Goal: Transaction & Acquisition: Purchase product/service

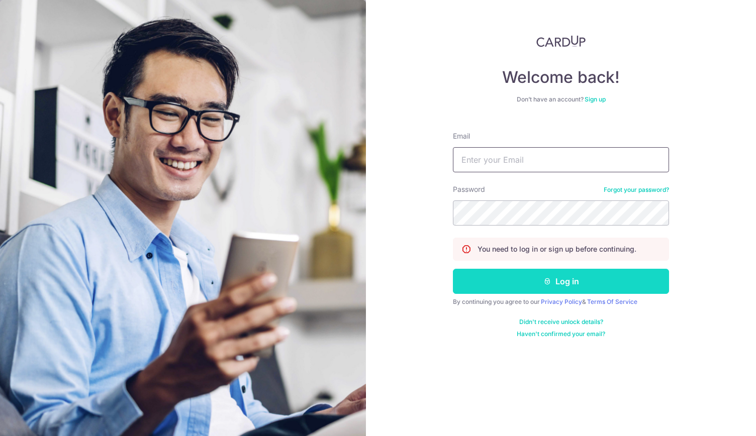
type input "chinweikue@outlook.com"
click at [479, 283] on button "Log in" at bounding box center [561, 281] width 216 height 25
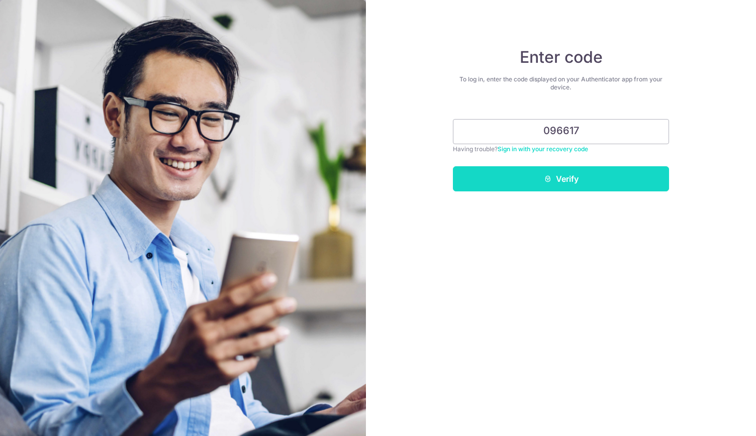
type input "096617"
click at [543, 184] on button "Verify" at bounding box center [561, 178] width 216 height 25
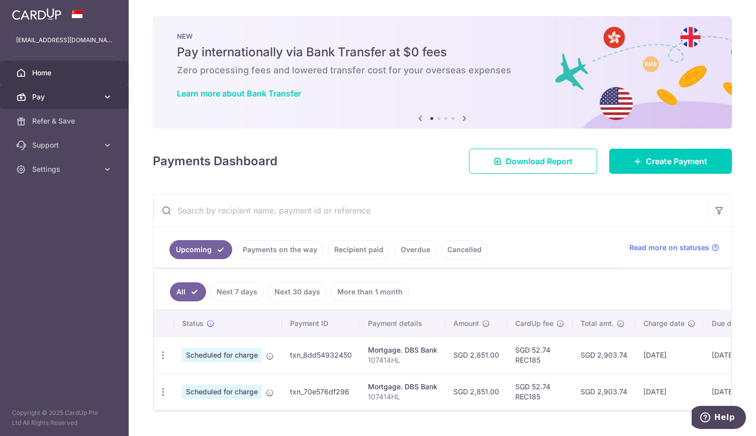
click at [95, 97] on span "Pay" at bounding box center [65, 97] width 66 height 10
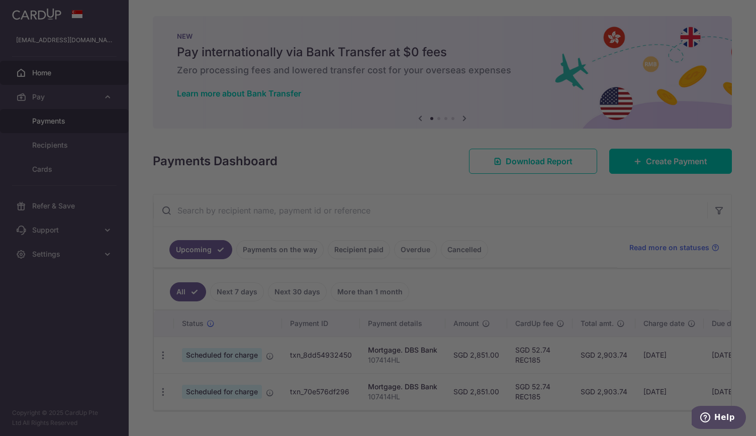
click at [75, 121] on div at bounding box center [382, 220] width 764 height 441
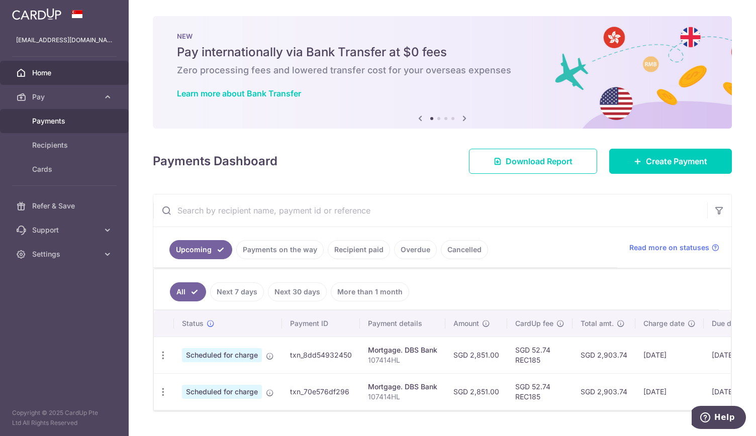
click at [91, 118] on span "Payments" at bounding box center [65, 121] width 66 height 10
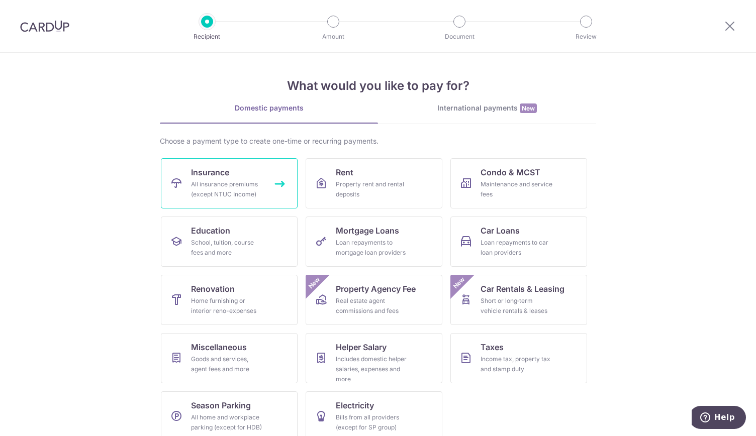
click at [223, 180] on div "All insurance premiums (except NTUC Income)" at bounding box center [227, 189] width 72 height 20
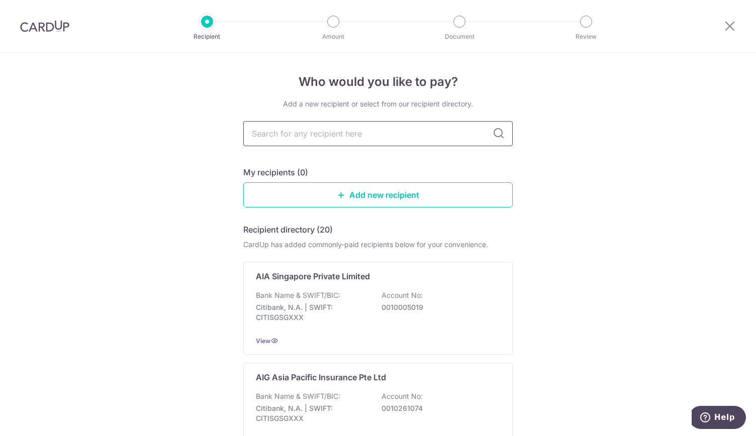
click at [312, 139] on input "text" at bounding box center [377, 133] width 269 height 25
type input "sing"
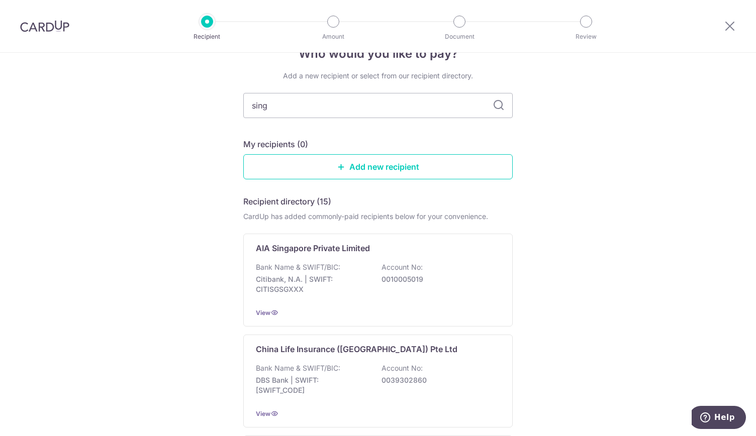
type input "singl"
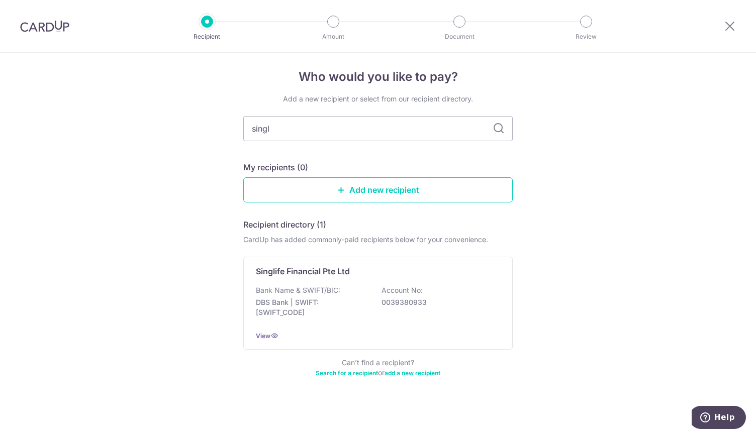
type input "sing"
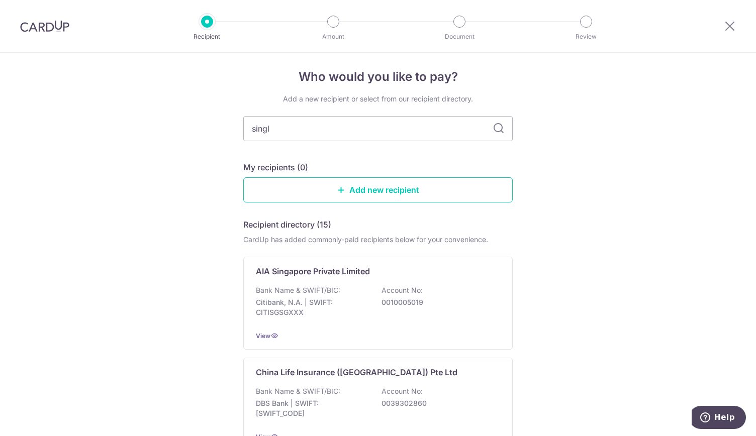
type input "singli"
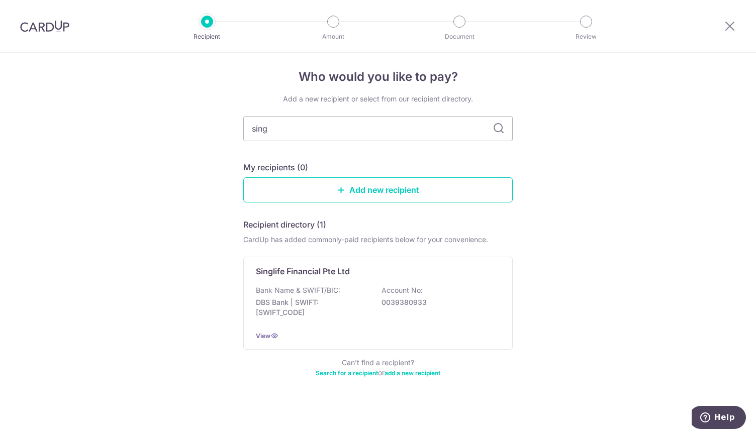
type input "sing"
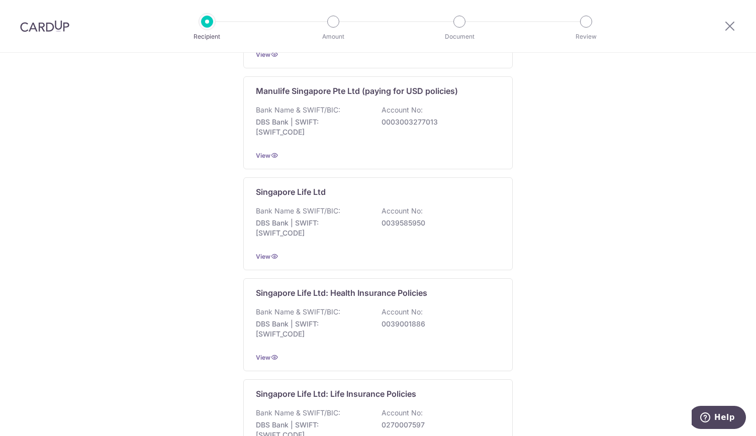
scroll to position [931, 0]
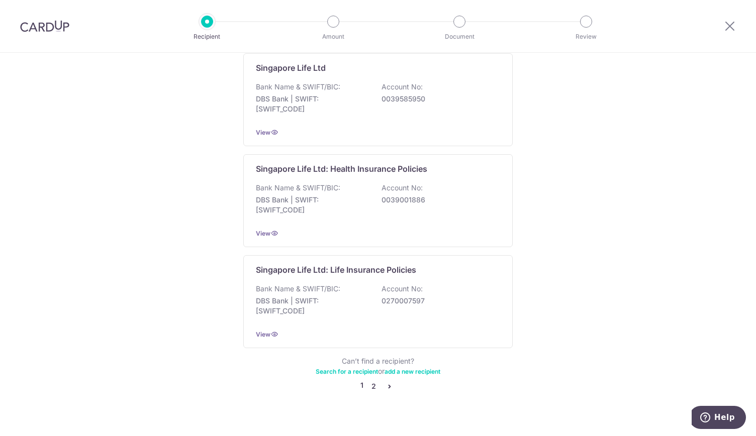
click at [370, 381] on link "2" at bounding box center [373, 387] width 12 height 12
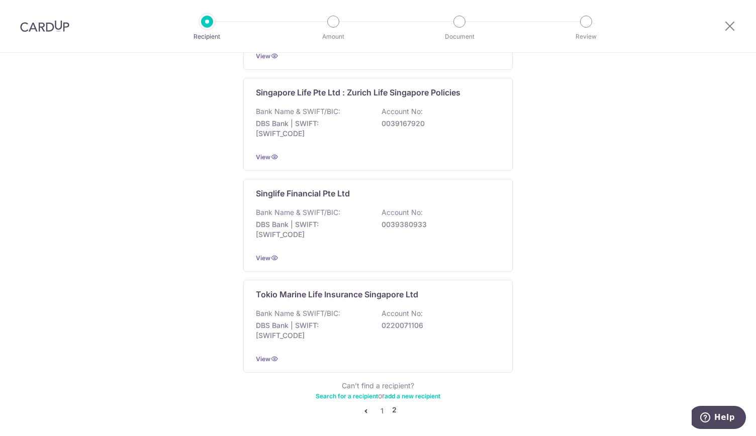
scroll to position [423, 0]
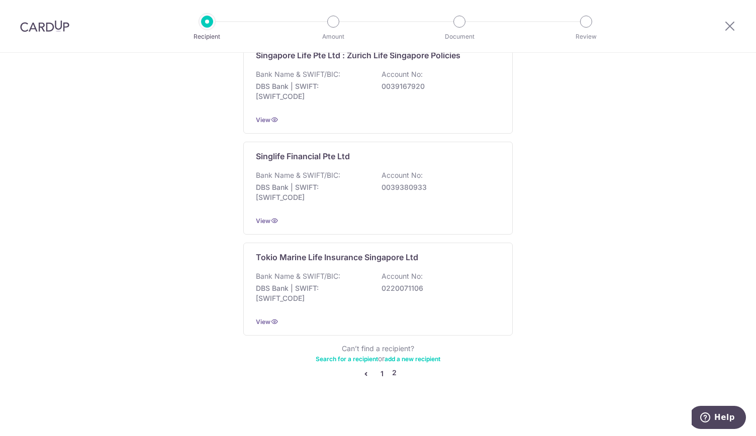
click at [380, 368] on link "1" at bounding box center [382, 374] width 12 height 12
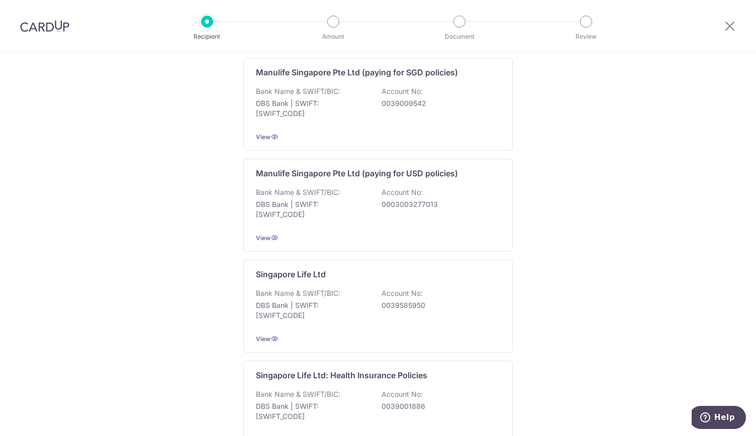
scroll to position [725, 0]
click at [480, 333] on div "View" at bounding box center [378, 338] width 244 height 11
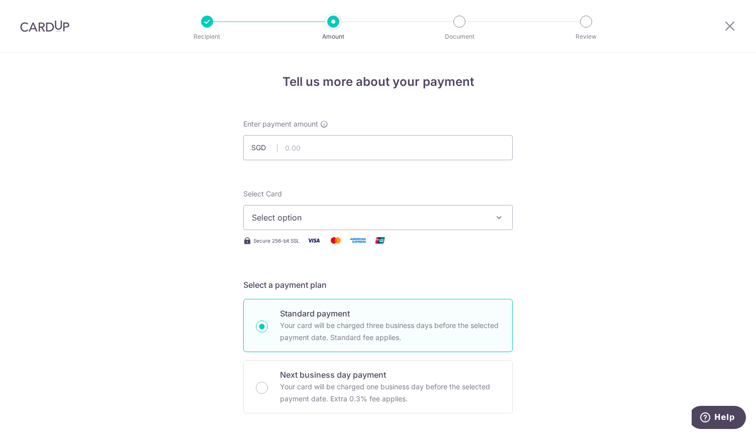
scroll to position [36, 0]
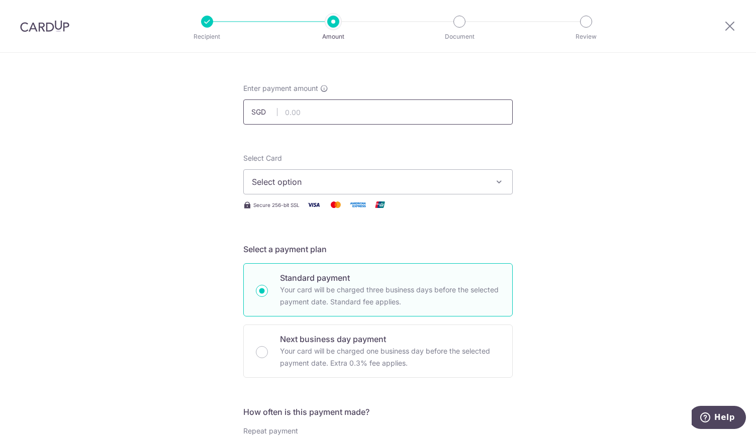
click at [424, 113] on input "text" at bounding box center [377, 112] width 269 height 25
type input "958.10"
click at [473, 177] on span "Select option" at bounding box center [369, 182] width 234 height 12
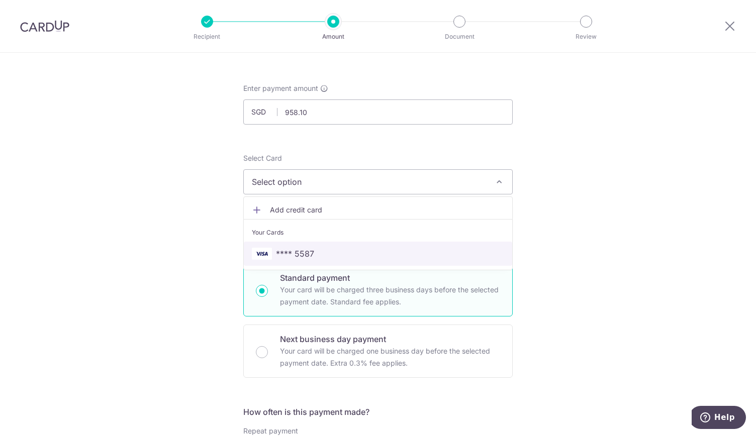
click at [425, 258] on span "**** 5587" at bounding box center [378, 254] width 252 height 12
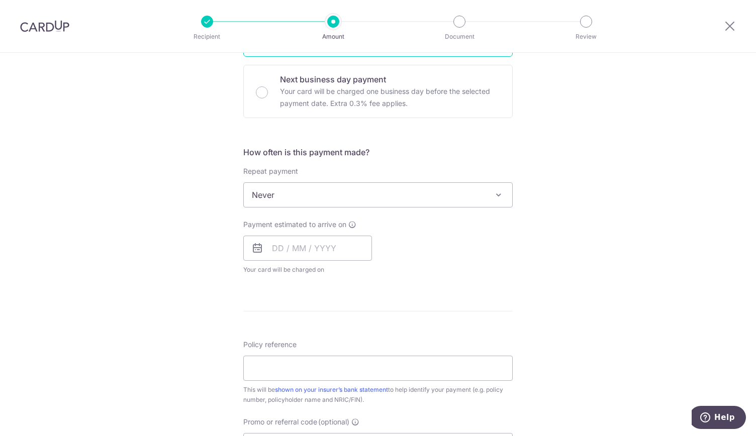
scroll to position [296, 0]
click at [336, 248] on input "text" at bounding box center [307, 247] width 129 height 25
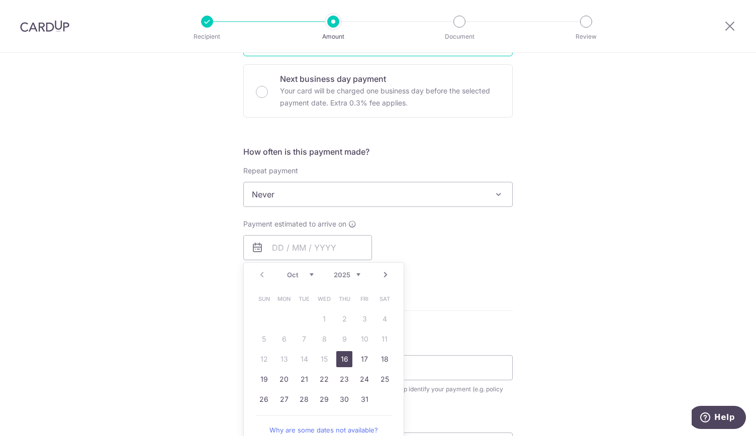
click at [338, 360] on link "16" at bounding box center [344, 359] width 16 height 16
type input "[DATE]"
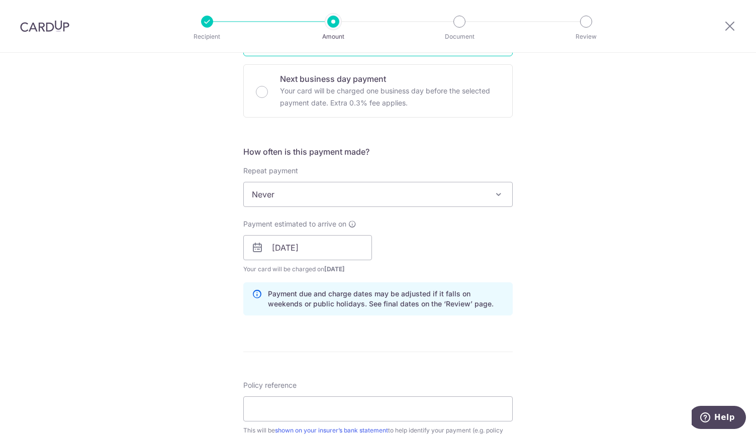
scroll to position [387, 0]
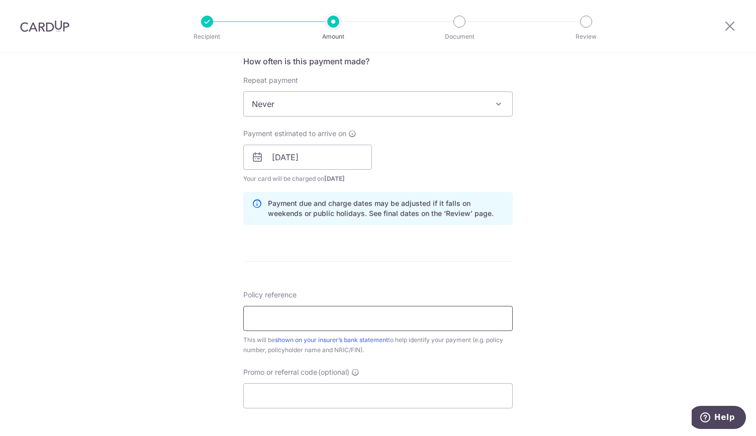
click at [295, 316] on input "Policy reference" at bounding box center [377, 318] width 269 height 25
type input "OFF225"
drag, startPoint x: 295, startPoint y: 316, endPoint x: 217, endPoint y: 310, distance: 78.2
click at [217, 310] on div "Tell us more about your payment Enter payment amount SGD 958.10 958.10 Select C…" at bounding box center [378, 141] width 756 height 951
click at [274, 404] on input "Promo or referral code (optional)" at bounding box center [377, 396] width 269 height 25
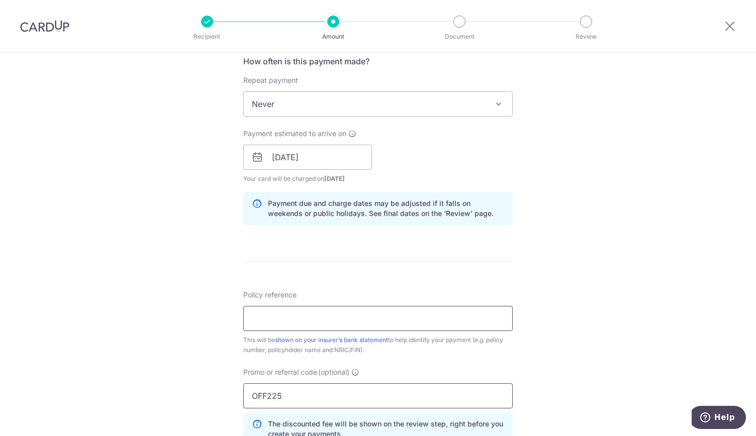
type input "OFF225"
click at [329, 320] on input "Policy reference" at bounding box center [377, 318] width 269 height 25
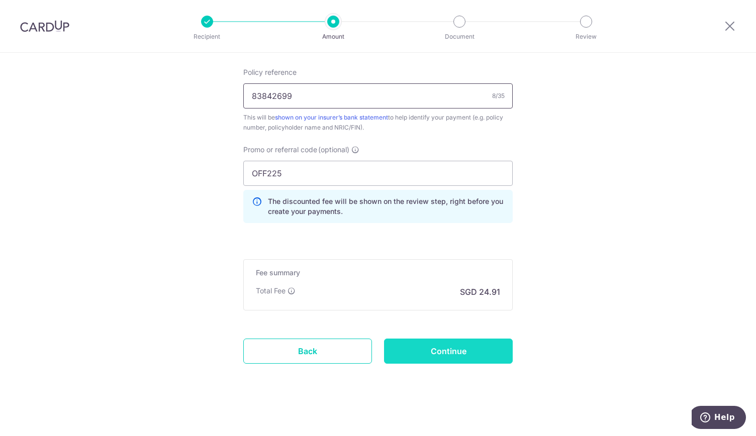
type input "83842699"
click at [478, 356] on input "Continue" at bounding box center [448, 351] width 129 height 25
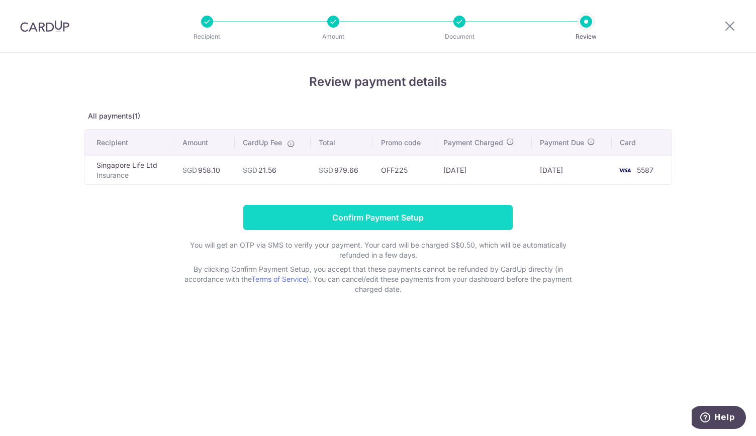
click at [399, 218] on input "Confirm Payment Setup" at bounding box center [377, 217] width 269 height 25
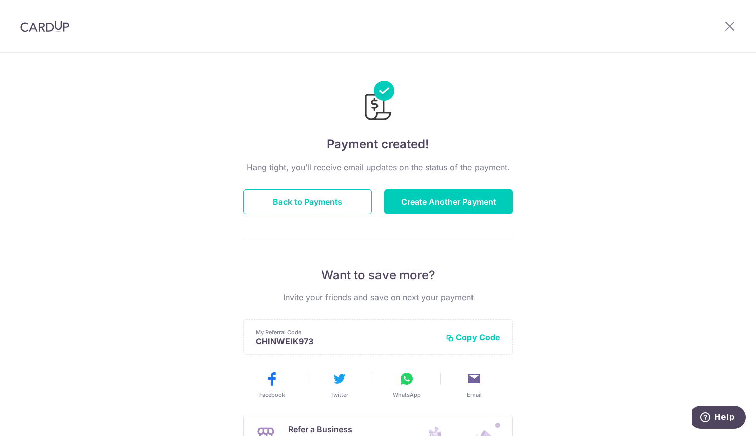
click at [56, 29] on img at bounding box center [44, 26] width 49 height 12
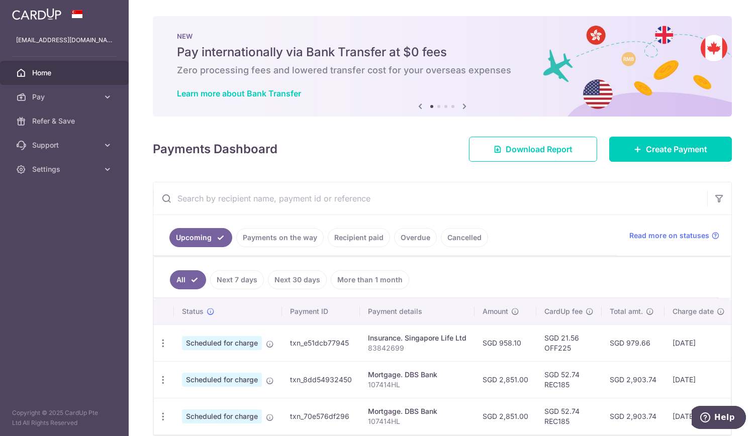
scroll to position [49, 0]
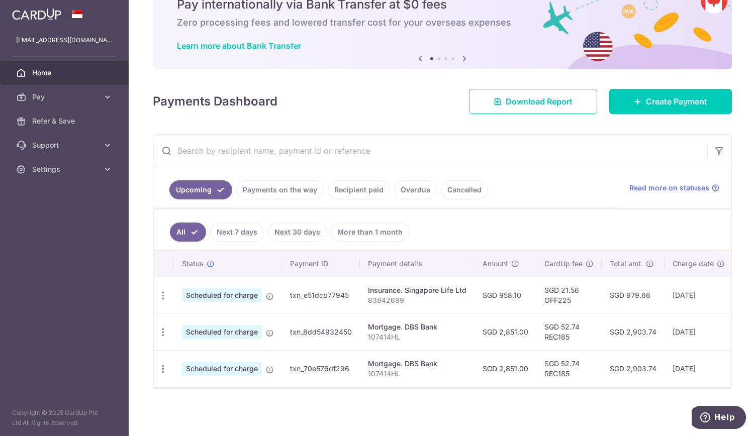
click at [439, 288] on div "Insurance. Singapore Life Ltd" at bounding box center [417, 291] width 99 height 10
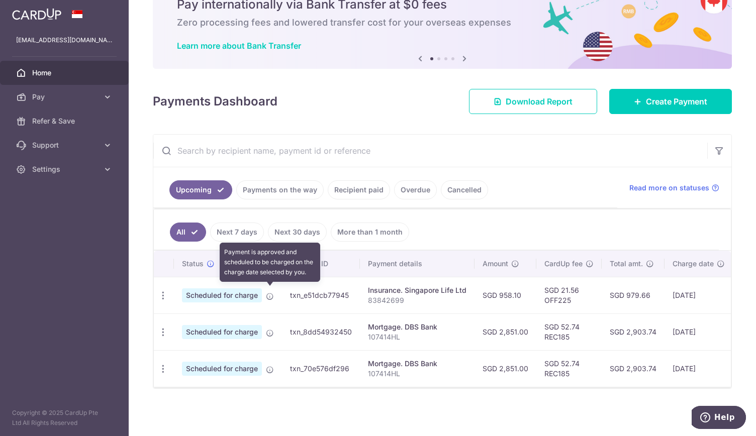
click at [270, 293] on icon at bounding box center [270, 297] width 8 height 8
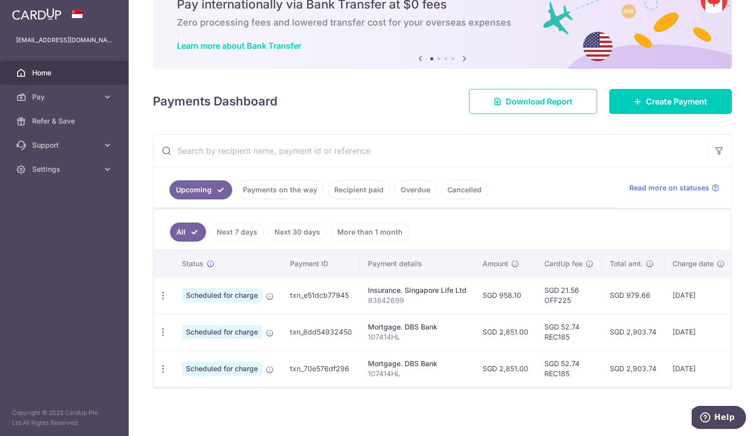
click at [696, 289] on td "[DATE]" at bounding box center [699, 295] width 68 height 37
click at [167, 287] on div "Update payment Cancel payment" at bounding box center [163, 296] width 19 height 19
click at [164, 291] on icon "button" at bounding box center [163, 296] width 11 height 11
click at [183, 317] on span "Update payment" at bounding box center [216, 323] width 68 height 12
radio input "true"
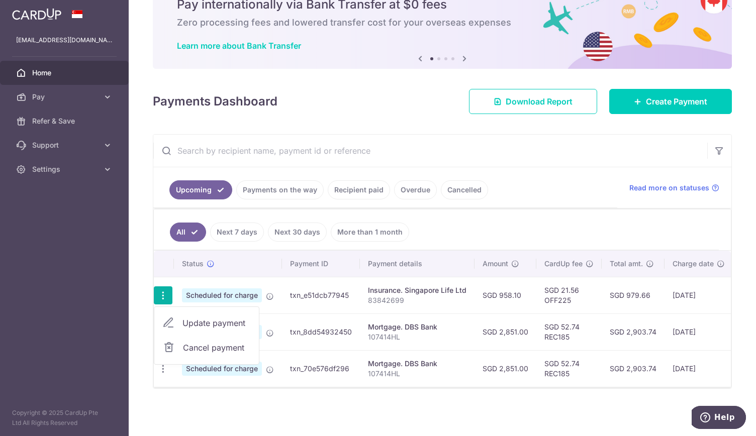
type input "958.10"
type input "[DATE]"
type input "83842699"
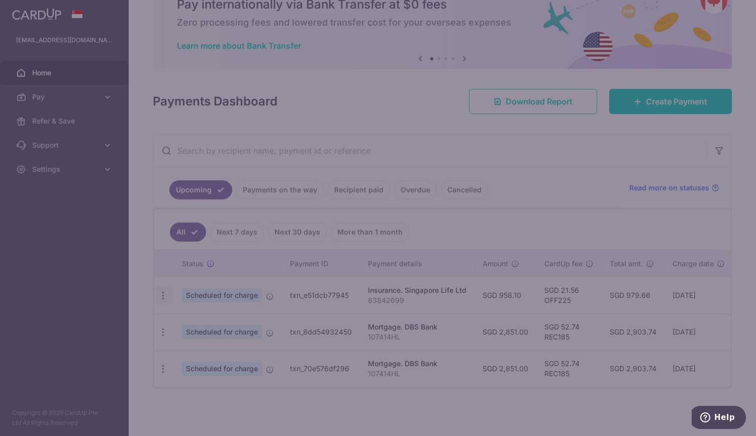
type input "OFF225"
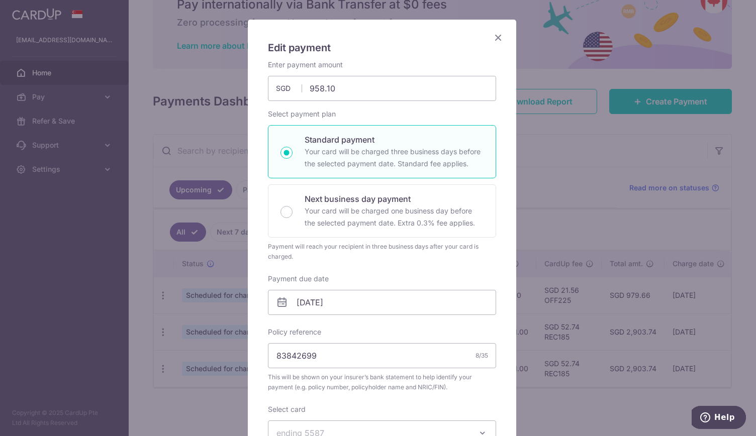
scroll to position [51, 0]
click at [495, 37] on icon "Close" at bounding box center [498, 39] width 12 height 13
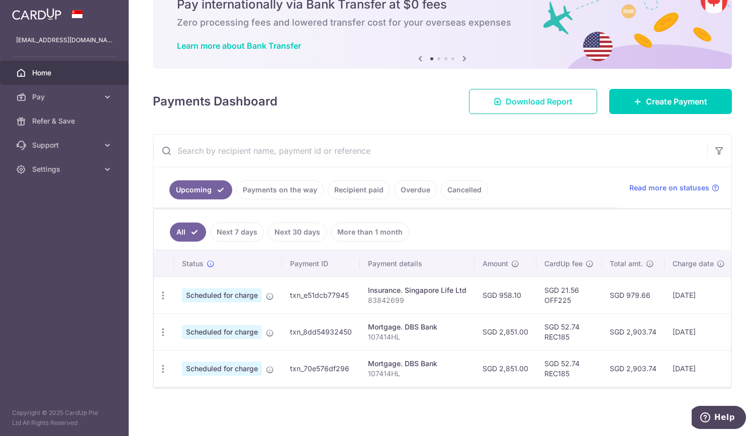
scroll to position [0, 0]
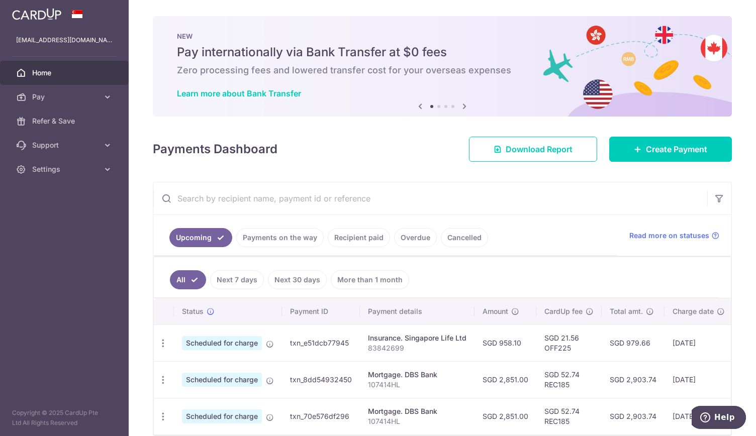
click at [51, 14] on img at bounding box center [36, 14] width 49 height 12
